Goal: Task Accomplishment & Management: Manage account settings

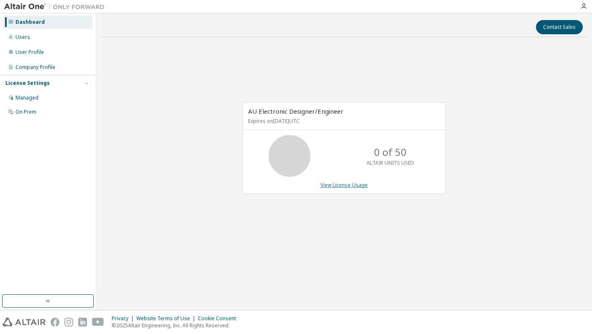
click at [346, 184] on link "View License Usage" at bounding box center [343, 185] width 47 height 7
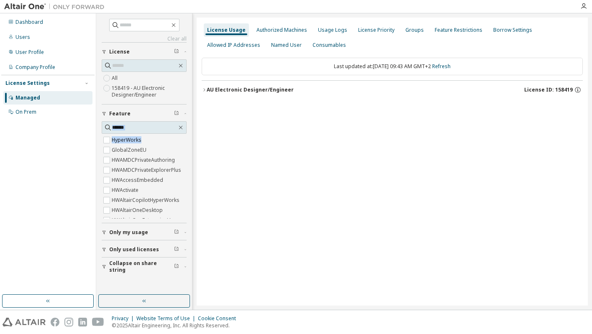
scroll to position [0, 8]
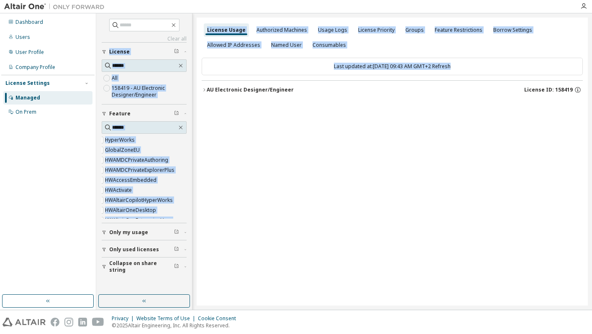
drag, startPoint x: 184, startPoint y: 134, endPoint x: 210, endPoint y: 155, distance: 33.7
click at [197, 143] on div "Clear all Collapse on share string Only used licenses Only my usage Feature Hyp…" at bounding box center [344, 161] width 496 height 297
click at [218, 158] on div "License Usage Authorized Machines Usage Logs License Priority Groups Feature Re…" at bounding box center [392, 162] width 391 height 288
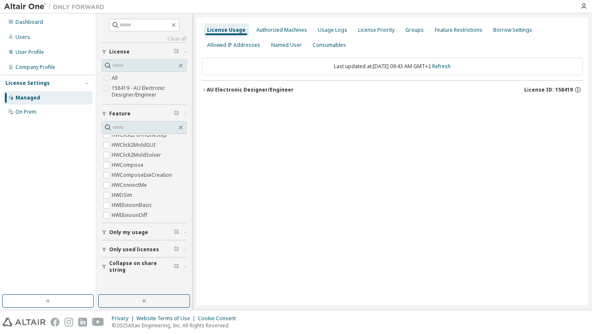
scroll to position [0, 0]
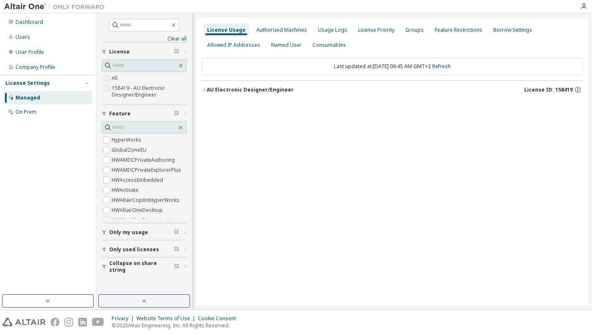
click at [215, 87] on div "AU Electronic Designer/Engineer" at bounding box center [250, 90] width 87 height 7
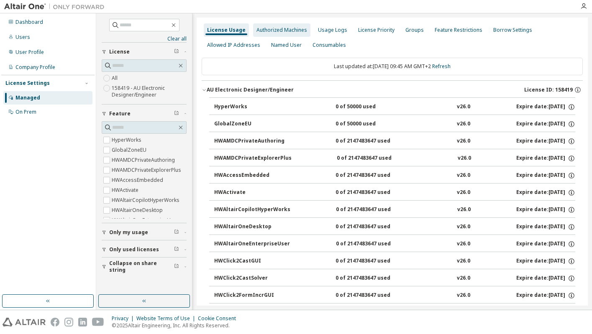
click at [290, 35] on div "Authorized Machines" at bounding box center [281, 29] width 57 height 13
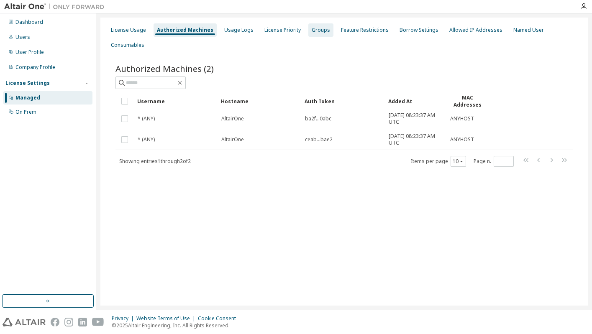
click at [312, 30] on div "Groups" at bounding box center [321, 30] width 18 height 7
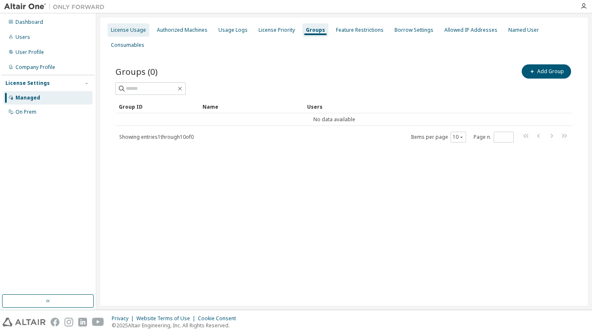
click at [140, 34] on div "License Usage" at bounding box center [129, 29] width 42 height 13
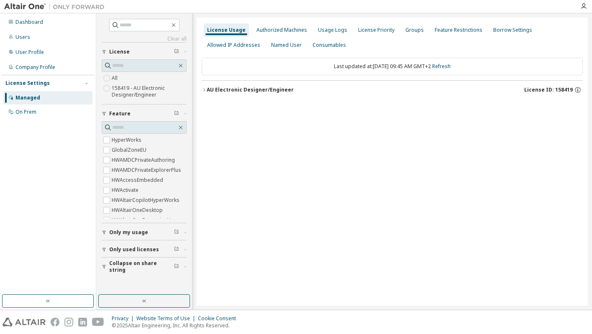
click at [113, 234] on span "Only my usage" at bounding box center [128, 232] width 39 height 7
click at [203, 90] on icon "button" at bounding box center [204, 89] width 5 height 5
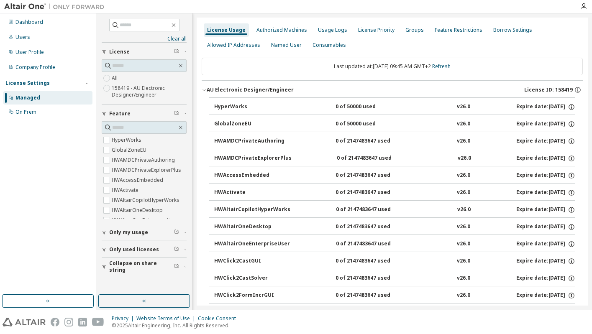
click at [203, 90] on icon "button" at bounding box center [204, 89] width 5 height 5
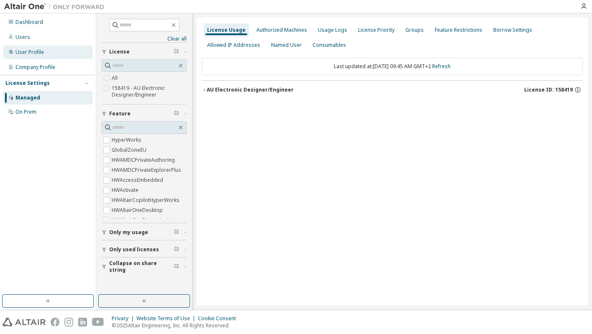
click at [41, 50] on div "User Profile" at bounding box center [29, 52] width 28 height 7
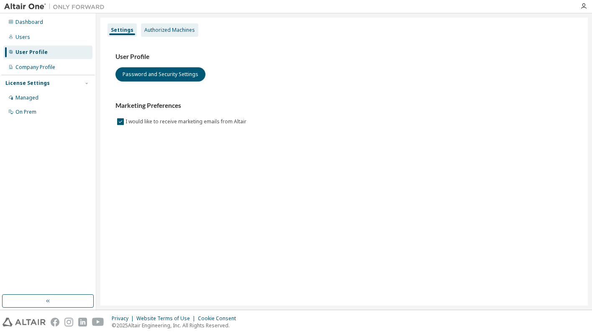
click at [176, 30] on div "Authorized Machines" at bounding box center [169, 30] width 51 height 7
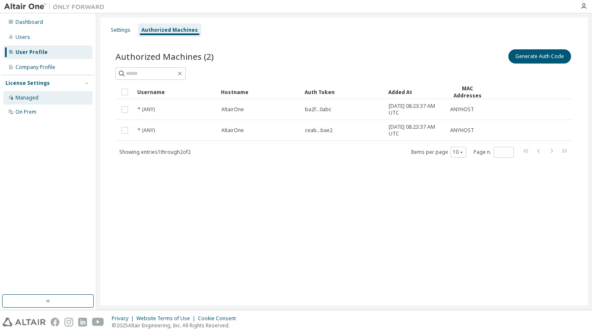
click at [37, 100] on div "Managed" at bounding box center [26, 98] width 23 height 7
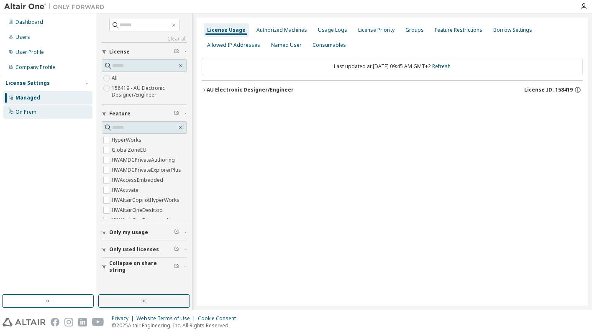
click at [35, 110] on div "On Prem" at bounding box center [25, 112] width 21 height 7
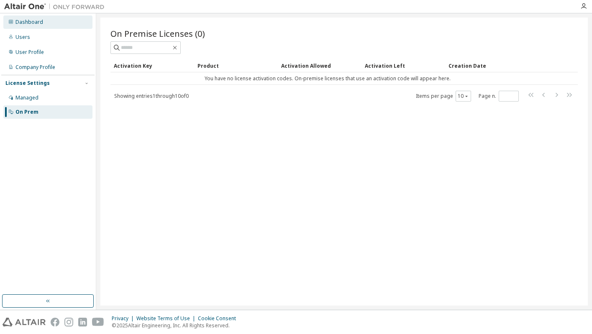
click at [31, 16] on div "Dashboard" at bounding box center [47, 21] width 89 height 13
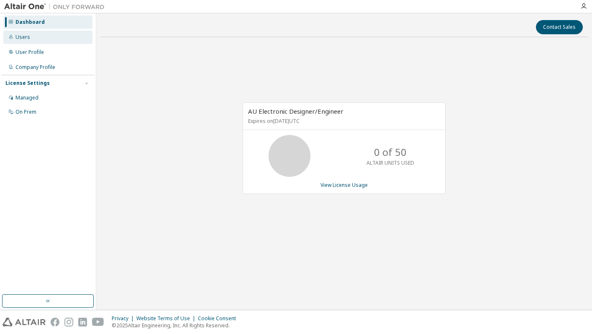
click at [38, 36] on div "Users" at bounding box center [47, 37] width 89 height 13
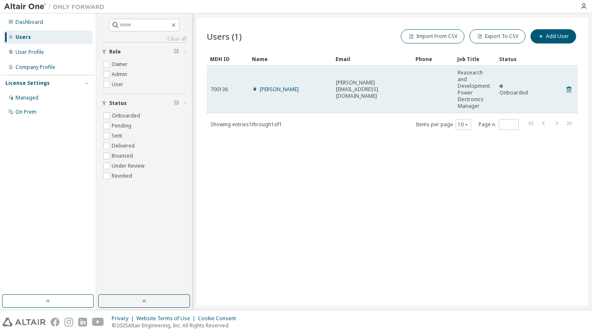
click at [218, 90] on span "700136" at bounding box center [219, 89] width 18 height 7
click at [275, 89] on link "Matteo Fioravanti" at bounding box center [279, 89] width 39 height 7
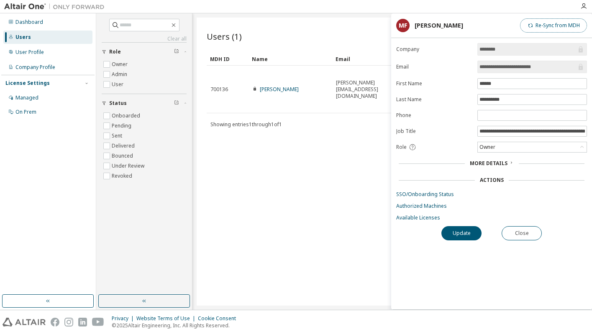
click at [553, 26] on button "Re-Sync from MDH" at bounding box center [553, 25] width 67 height 14
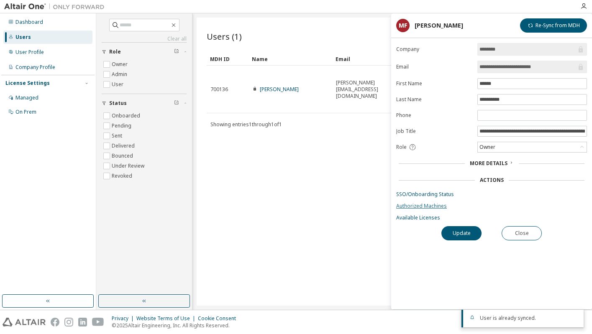
click at [438, 207] on link "Authorized Machines" at bounding box center [491, 206] width 191 height 7
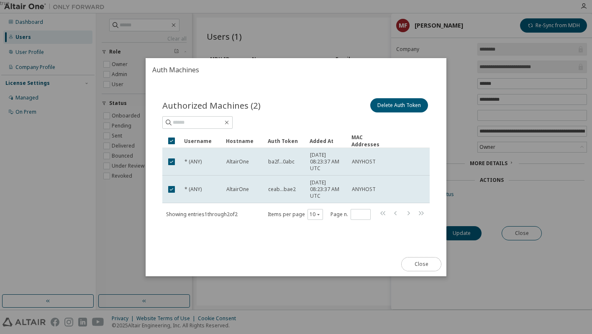
drag, startPoint x: 433, startPoint y: 264, endPoint x: 440, endPoint y: 249, distance: 16.3
click at [440, 249] on div "Auth Machines Authorized Machines (2) Delete Auth Token Clear Load Save Save As…" at bounding box center [296, 167] width 301 height 218
click at [436, 260] on button "Close" at bounding box center [421, 264] width 40 height 14
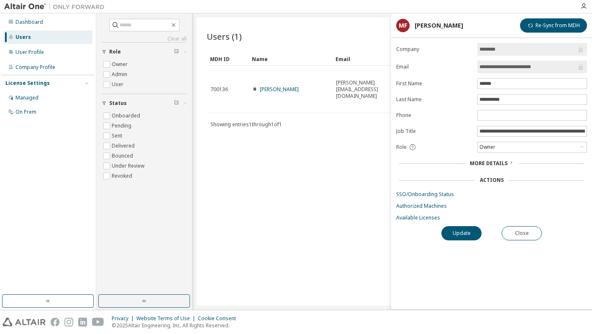
click at [512, 163] on icon at bounding box center [511, 162] width 5 height 5
